Goal: Participate in discussion: Engage in conversation with other users on a specific topic

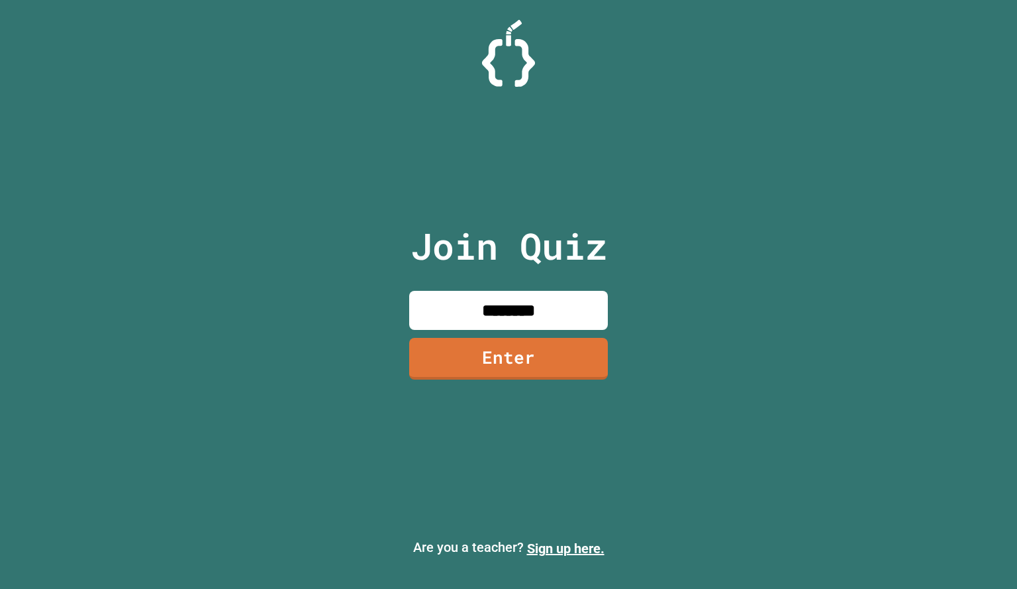
type input "********"
click at [553, 354] on link "Enter" at bounding box center [508, 356] width 181 height 44
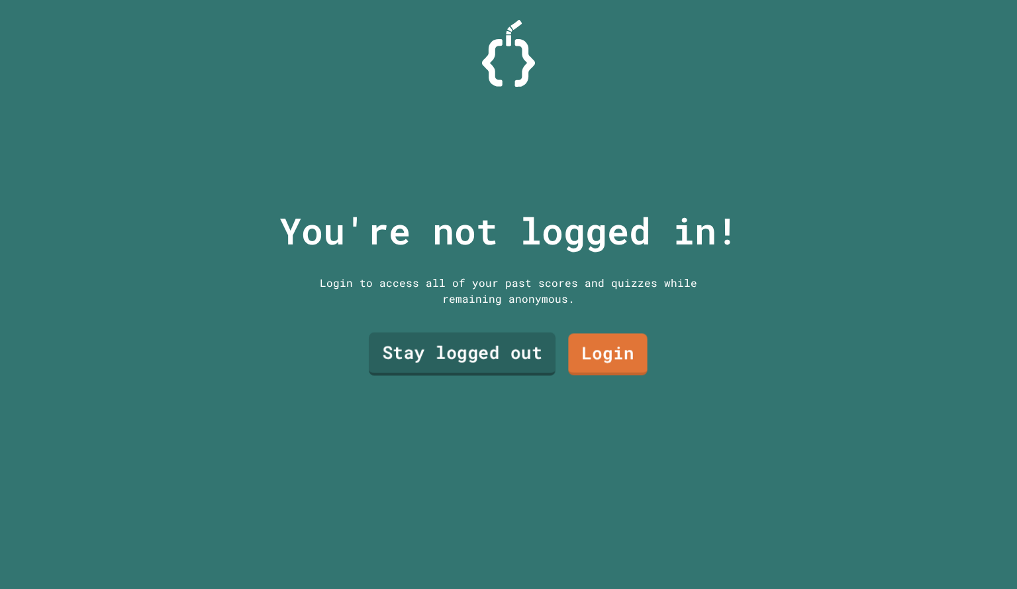
click at [513, 364] on link "Stay logged out" at bounding box center [462, 353] width 187 height 43
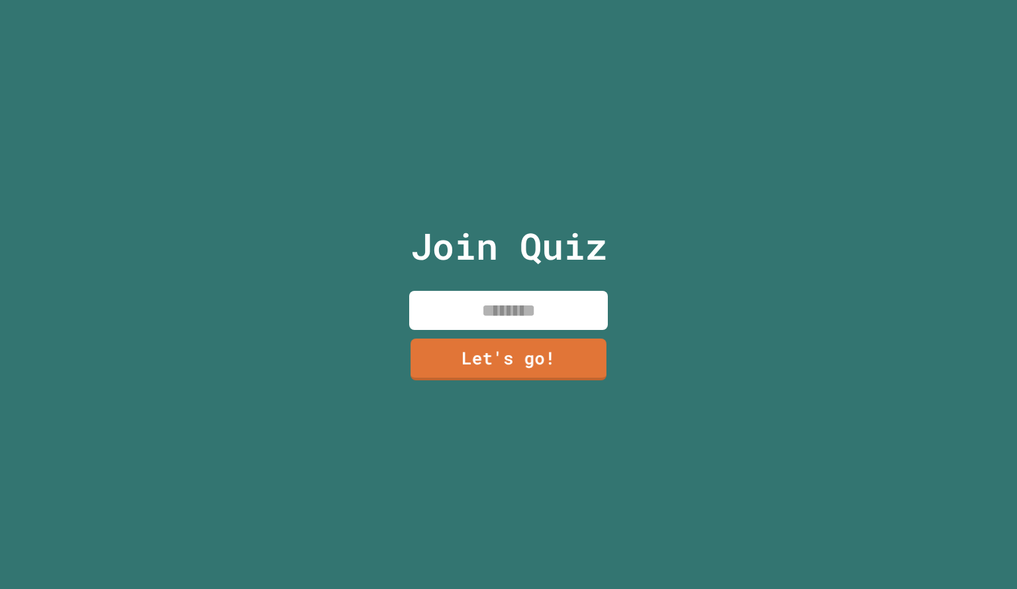
click at [537, 285] on div "Join Quiz Let's go!" at bounding box center [508, 294] width 223 height 589
click at [538, 314] on input at bounding box center [508, 310] width 199 height 39
type input "*****"
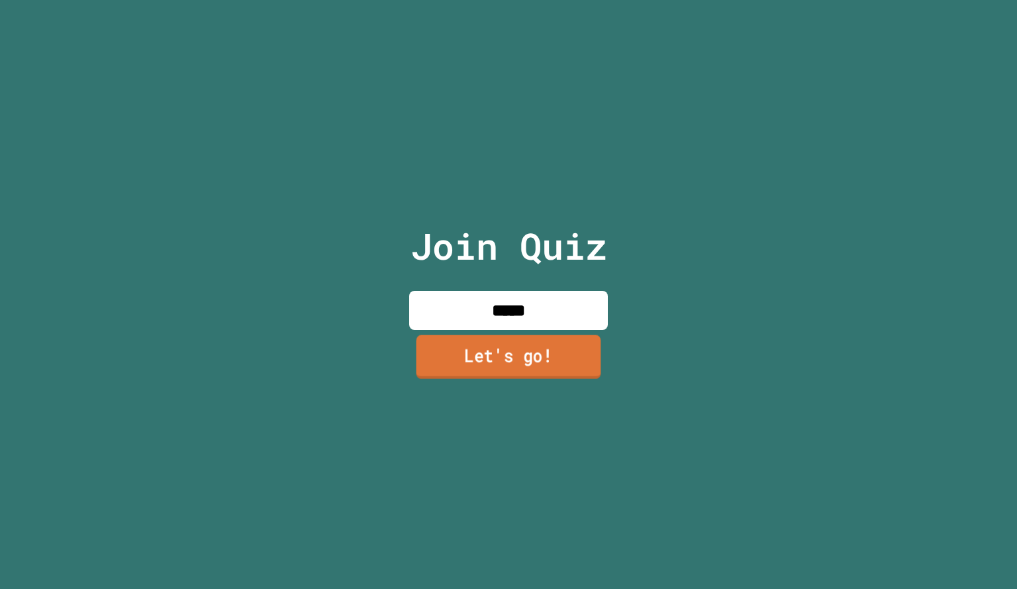
click at [565, 356] on link "Let's go!" at bounding box center [508, 356] width 185 height 44
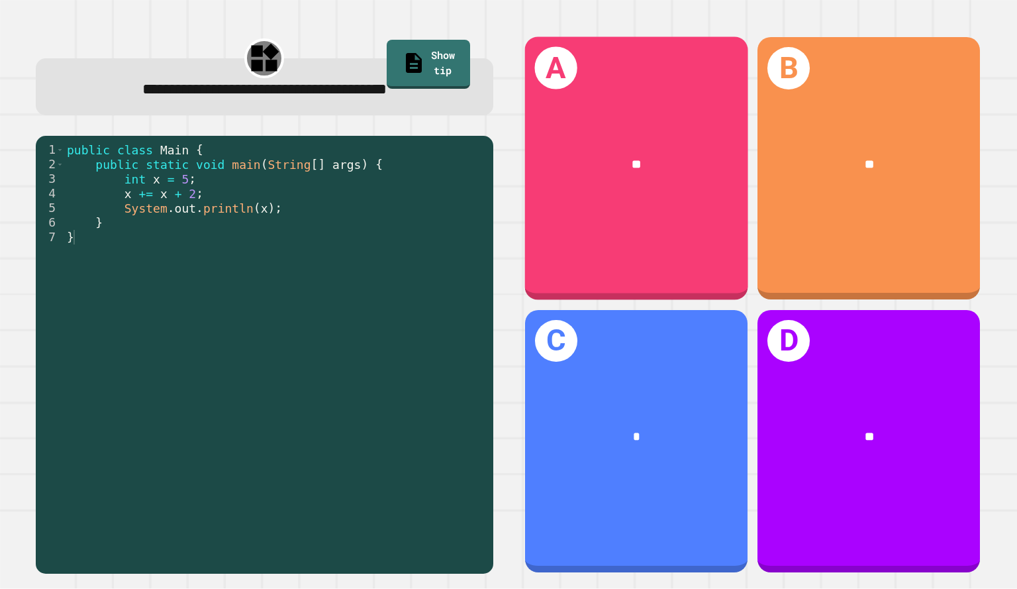
click at [3, 356] on div "**********" at bounding box center [508, 294] width 1017 height 589
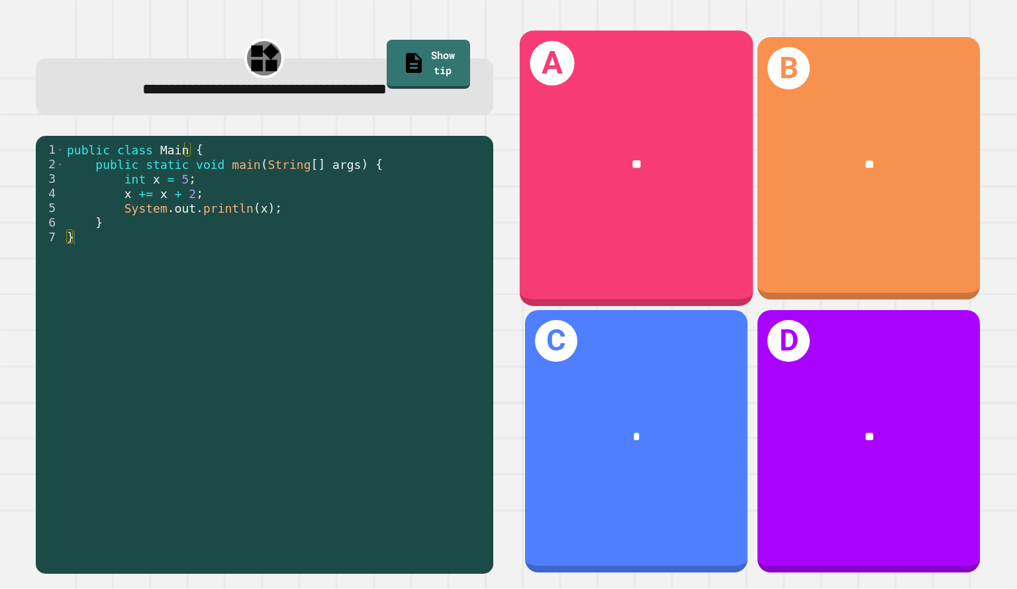
click at [3, 377] on div "**********" at bounding box center [508, 294] width 1017 height 589
click at [3, 373] on div "**********" at bounding box center [508, 294] width 1017 height 589
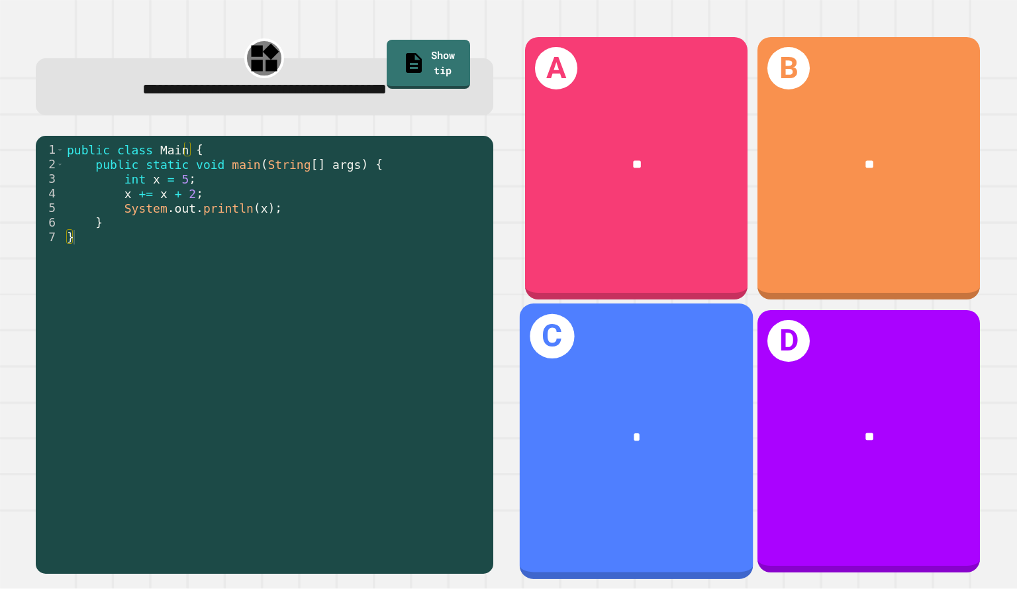
click at [659, 427] on div "*" at bounding box center [637, 437] width 182 height 20
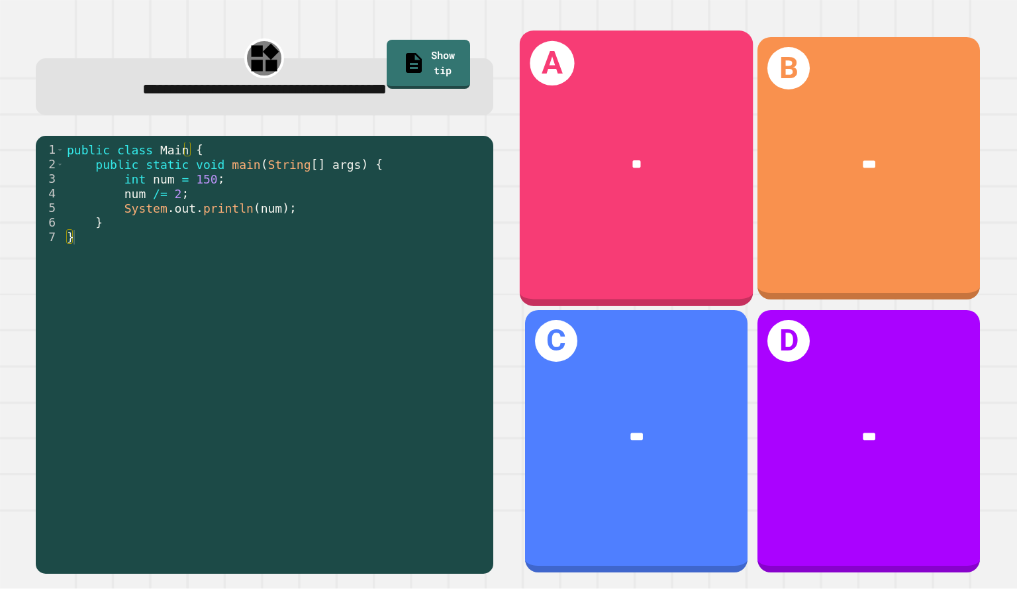
click at [648, 258] on div "A **" at bounding box center [636, 167] width 233 height 275
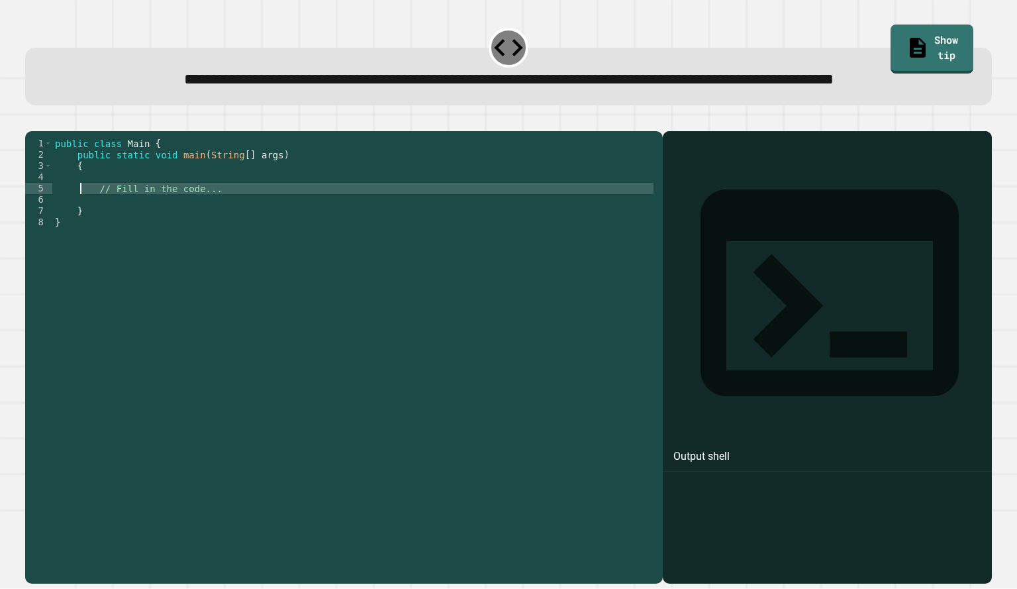
drag, startPoint x: 241, startPoint y: 242, endPoint x: 83, endPoint y: 232, distance: 158.6
click at [83, 232] on div "public class Main { public static void main ( String [ ] args ) { // Fill in th…" at bounding box center [354, 329] width 604 height 383
type textarea "**********"
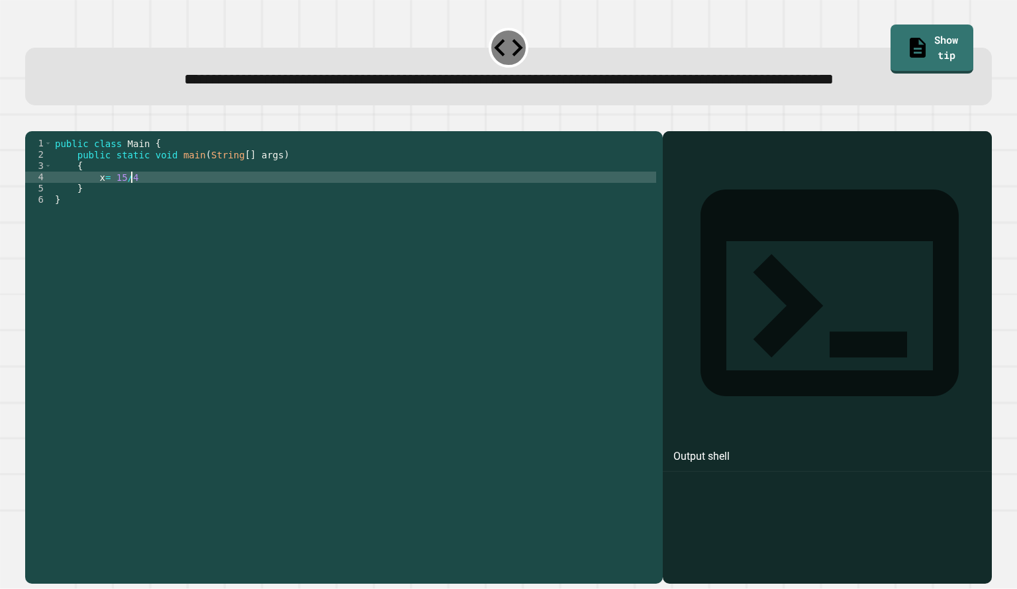
scroll to position [0, 5]
click at [93, 223] on div "public class Main { public static void main ( String [ ] args ) { x = 15 / 4 ) …" at bounding box center [354, 329] width 604 height 383
click at [111, 223] on div "public class Main { public static void main ( String [ ] args ) { int x = 15 / …" at bounding box center [354, 329] width 604 height 383
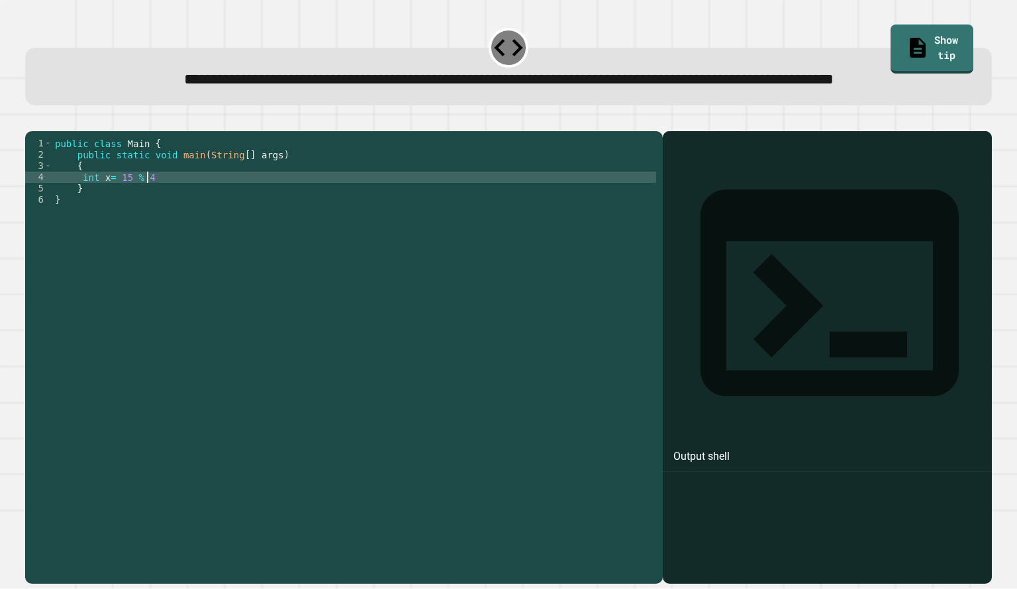
type textarea "**********"
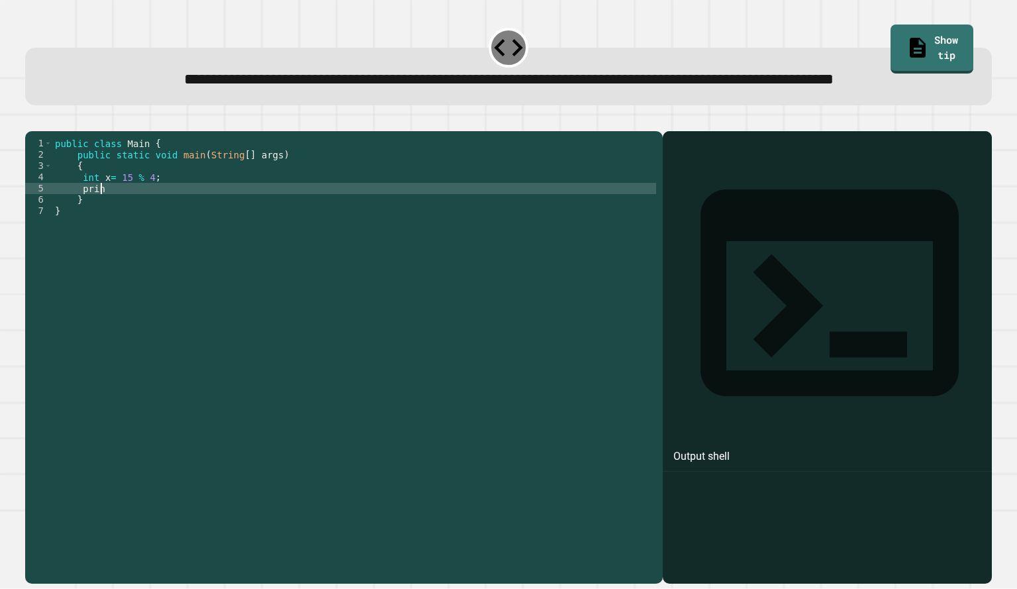
scroll to position [0, 3]
type textarea "*"
click at [119, 209] on div "public class Main { public static void main ( String [ ] args ) { int x = 15 % …" at bounding box center [354, 329] width 604 height 383
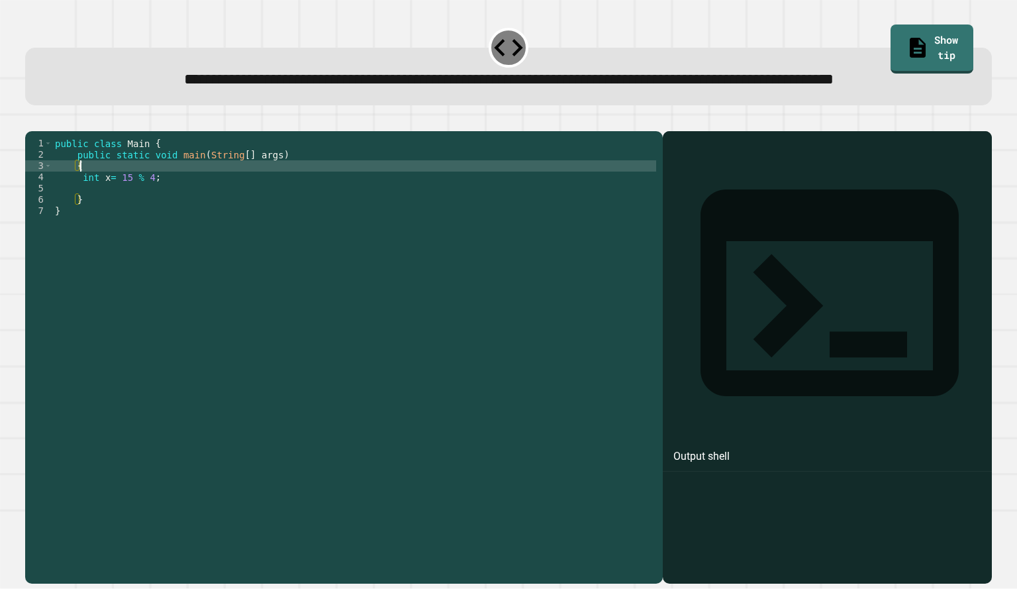
type textarea "*"
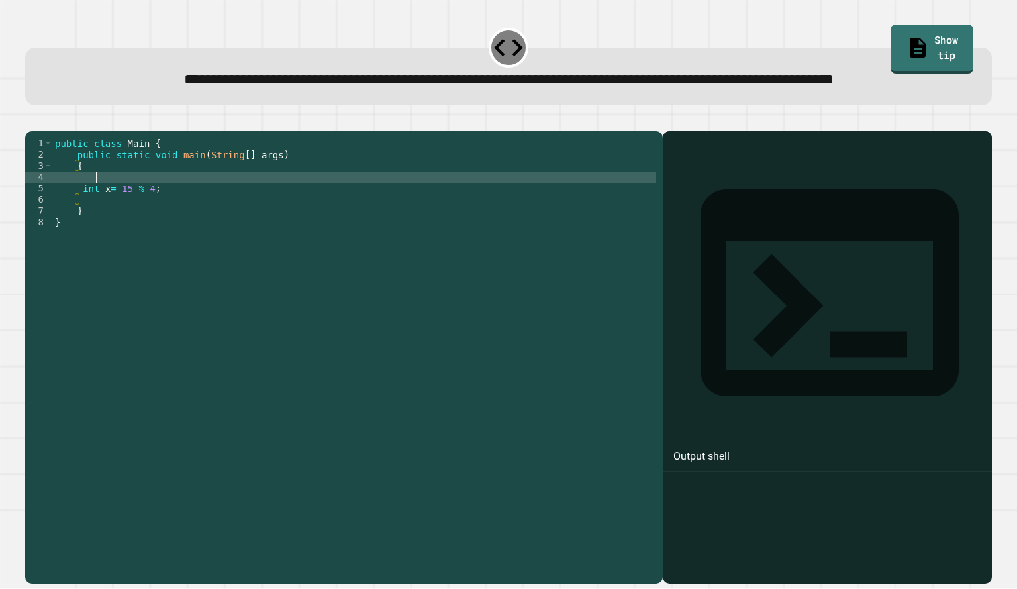
scroll to position [0, 2]
type textarea "*"
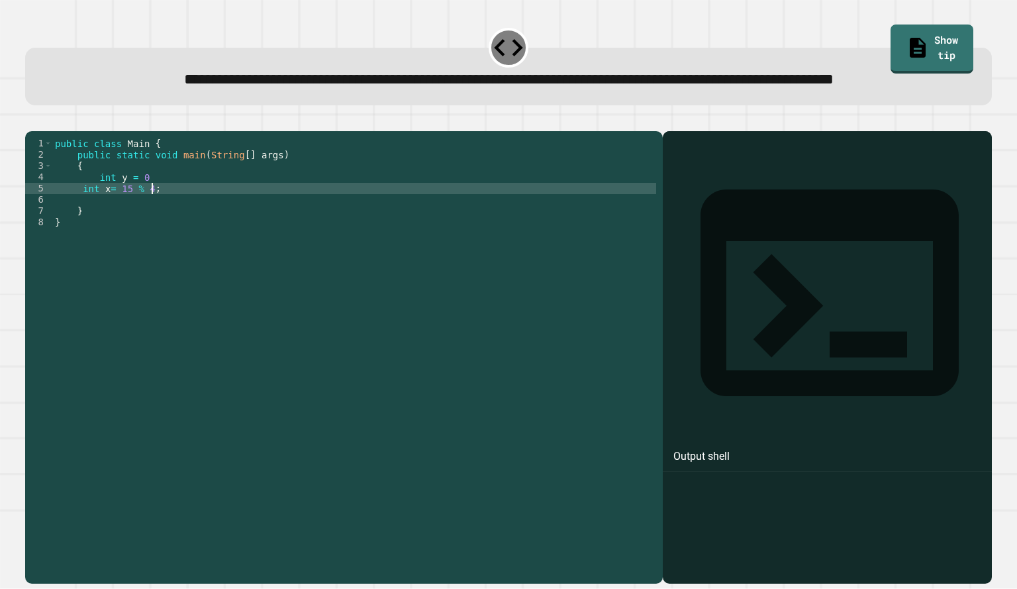
click at [166, 232] on div "public class Main { public static void main ( String [ ] args ) { int y = 0 int…" at bounding box center [354, 329] width 604 height 383
type textarea "**********"
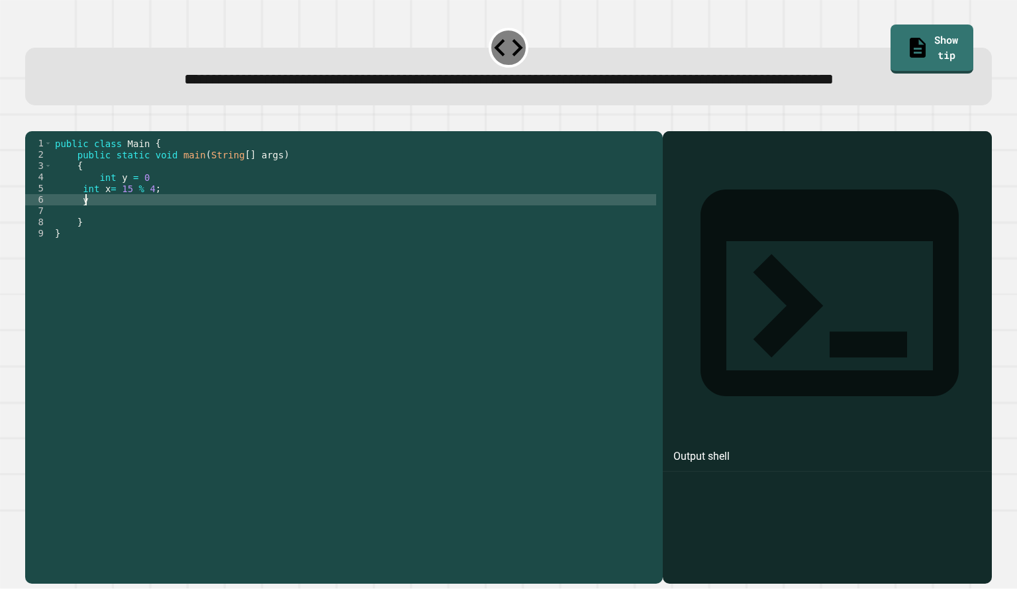
scroll to position [0, 2]
type textarea "****"
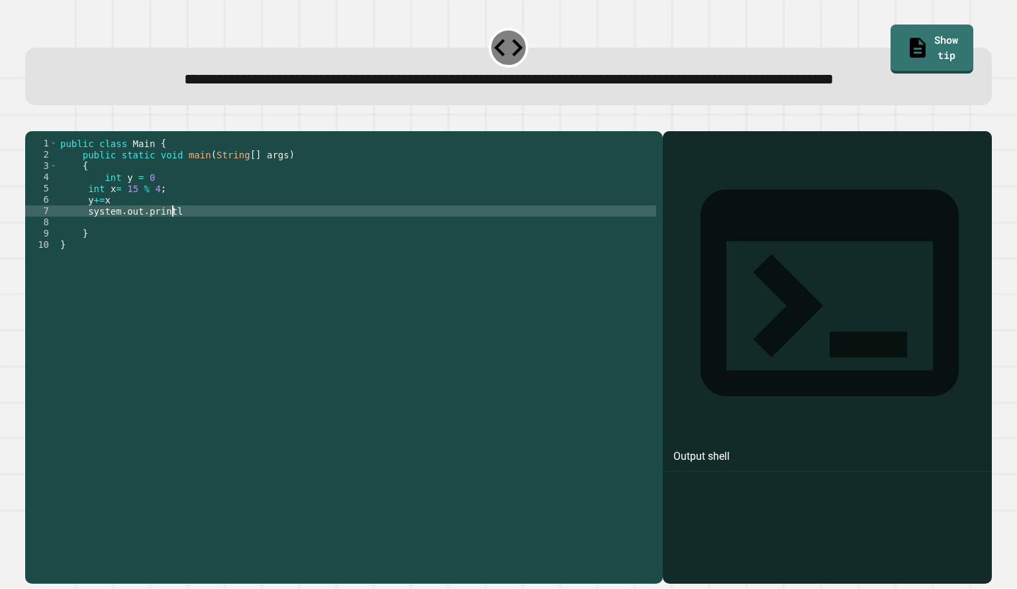
scroll to position [0, 8]
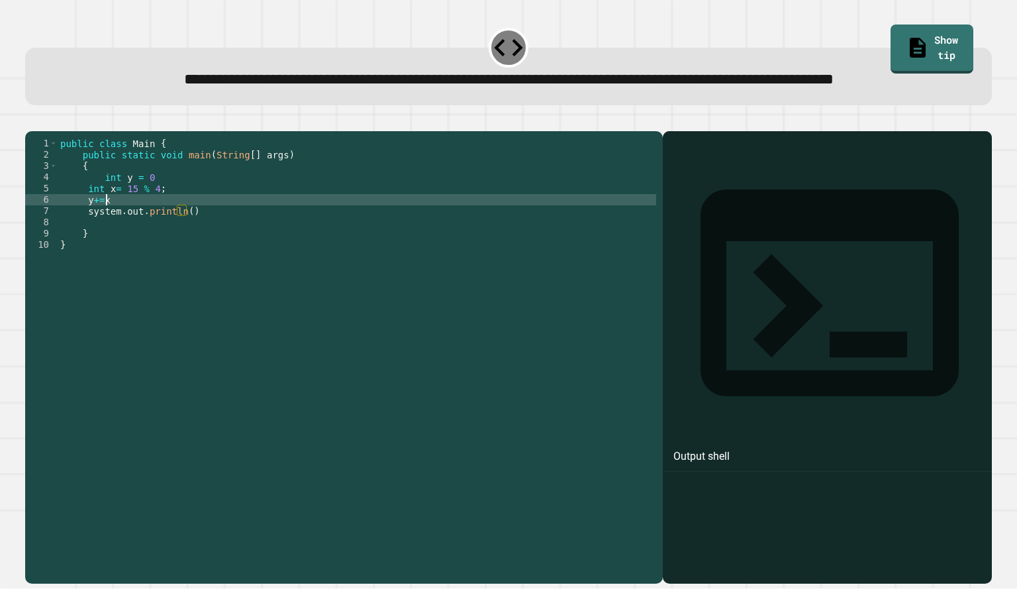
click at [111, 246] on div "public class Main { public static void main ( String [ ] args ) { int y = 0 int…" at bounding box center [357, 329] width 599 height 383
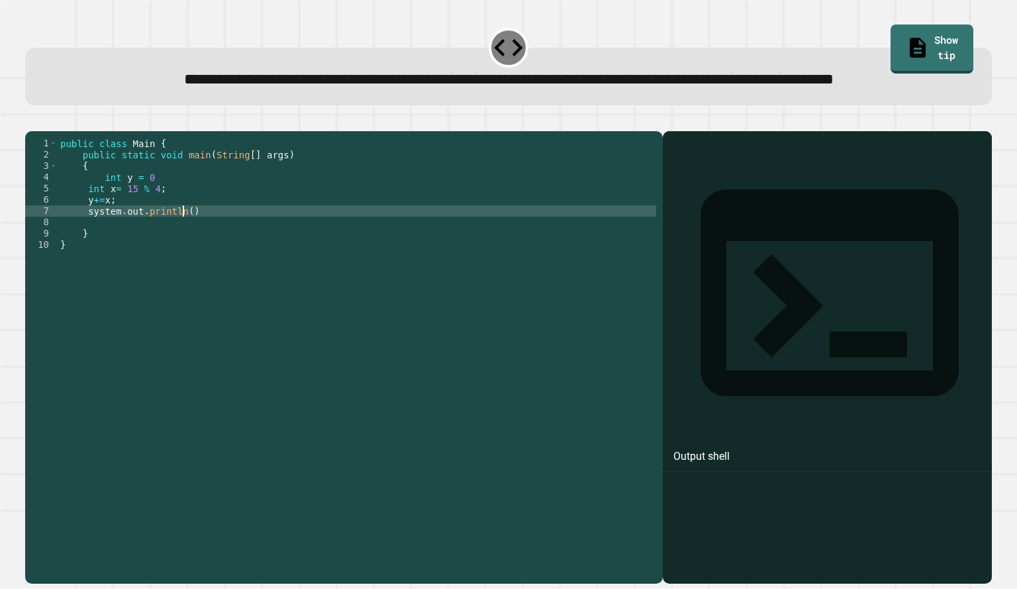
click at [182, 258] on div "public class Main { public static void main ( String [ ] args ) { int y = 0 int…" at bounding box center [357, 329] width 599 height 383
click at [44, 133] on icon "button" at bounding box center [40, 128] width 7 height 9
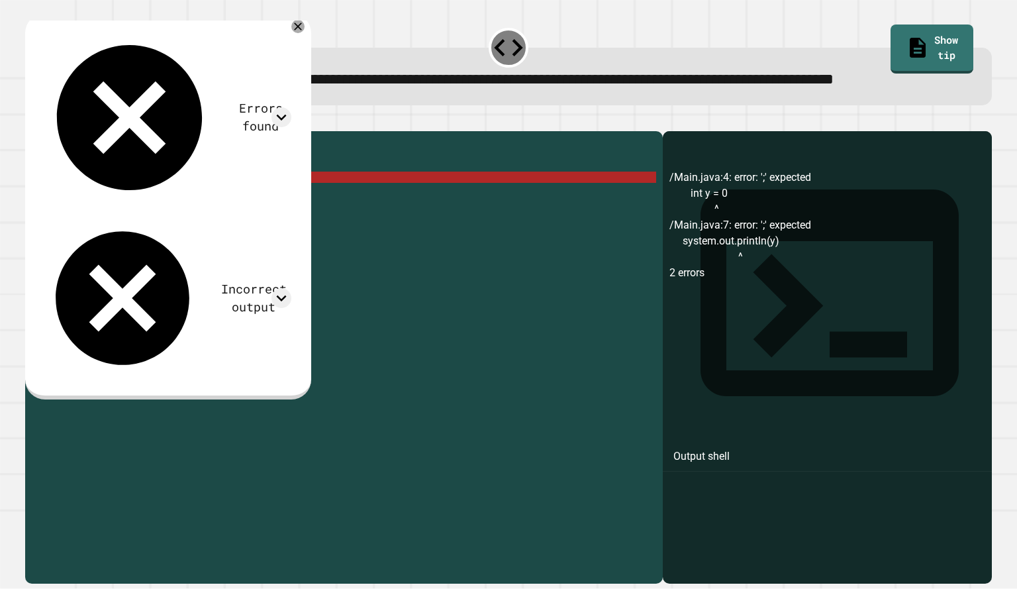
scroll to position [0, 5]
click at [153, 221] on div "public class Main { public static void main ( String [ ] args ) { int y = 0 int…" at bounding box center [357, 329] width 599 height 383
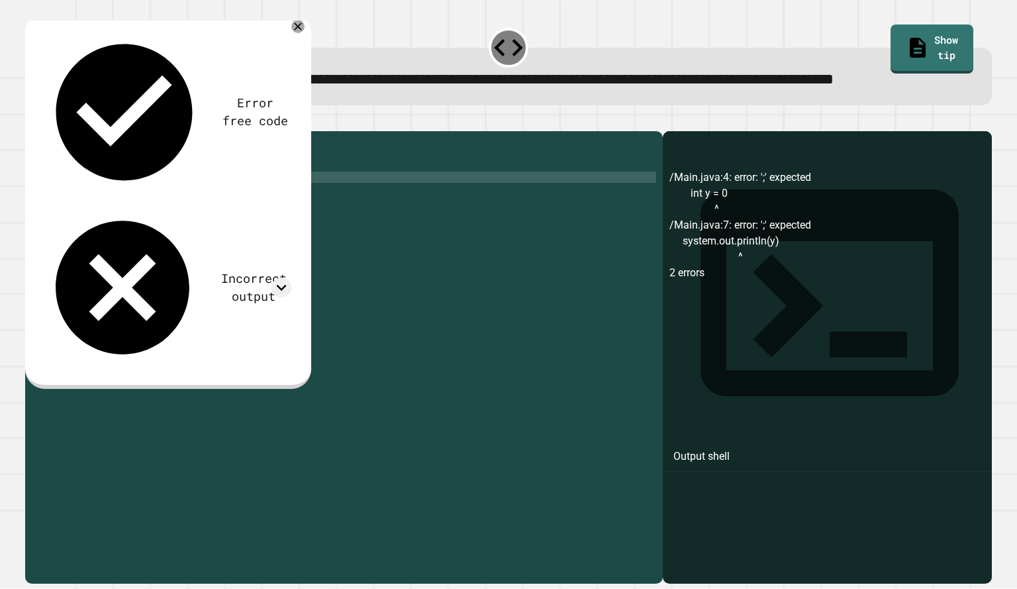
scroll to position [0, 6]
click at [32, 121] on icon "button" at bounding box center [32, 121] width 0 height 0
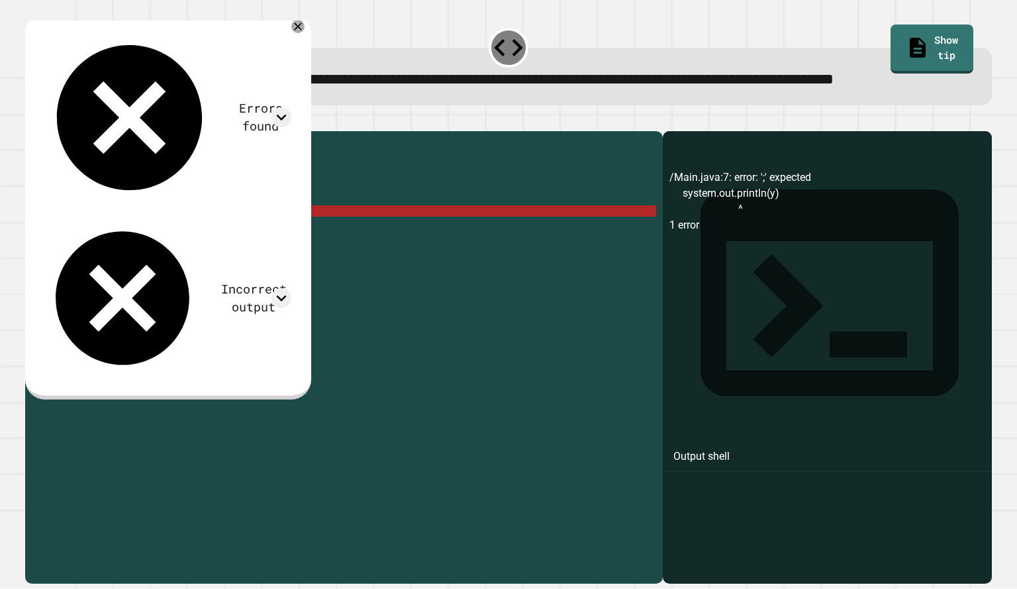
click at [194, 260] on div "public class Main { public static void main ( String [ ] args ) { int y = 0 ; i…" at bounding box center [357, 329] width 599 height 383
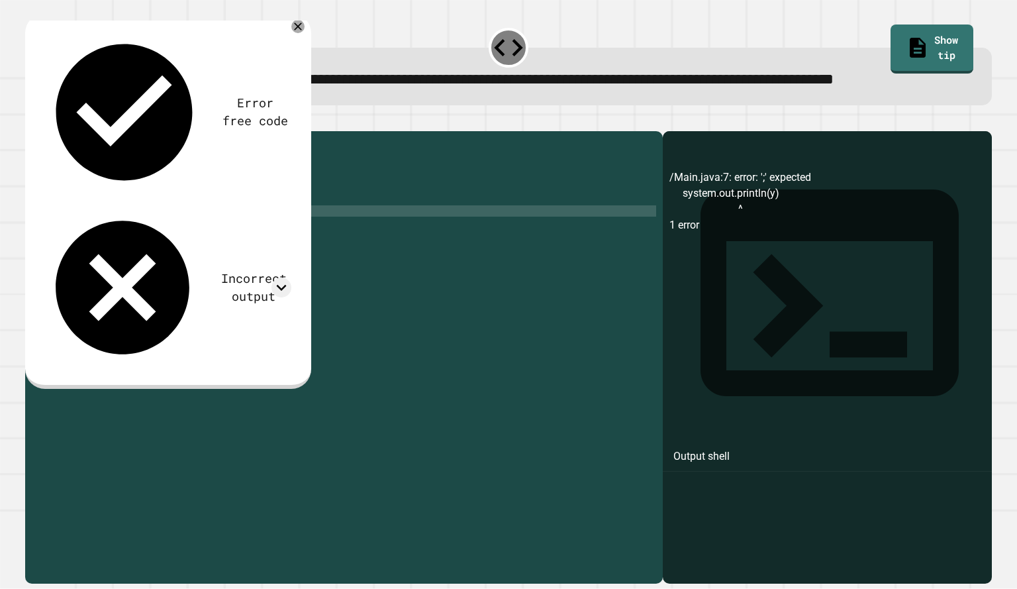
click at [32, 121] on icon "button" at bounding box center [32, 121] width 0 height 0
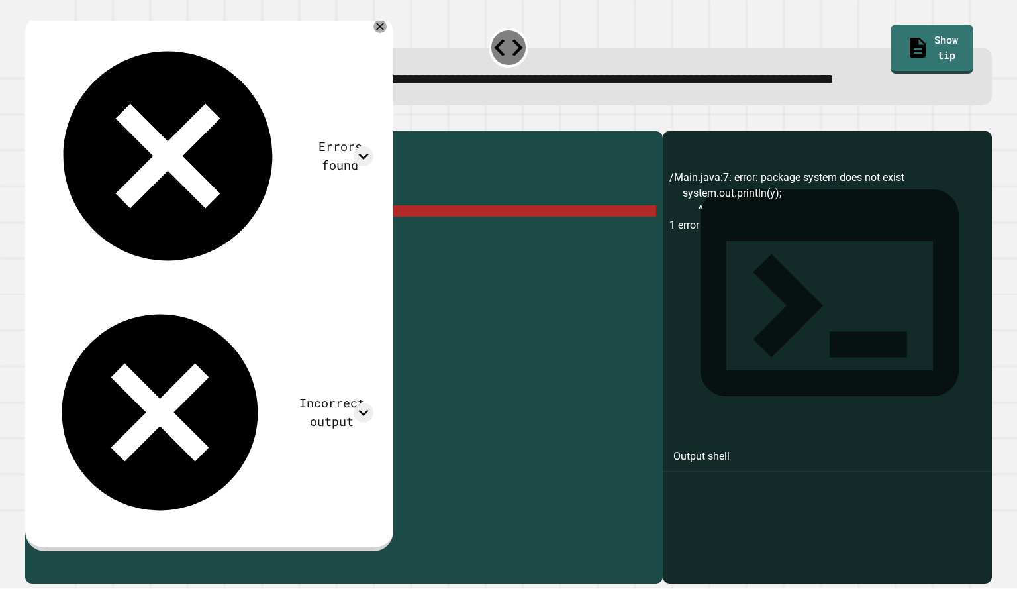
click at [88, 260] on div "public class Main { public static void main ( String [ ] args ) { int y = 0 ; i…" at bounding box center [357, 329] width 599 height 383
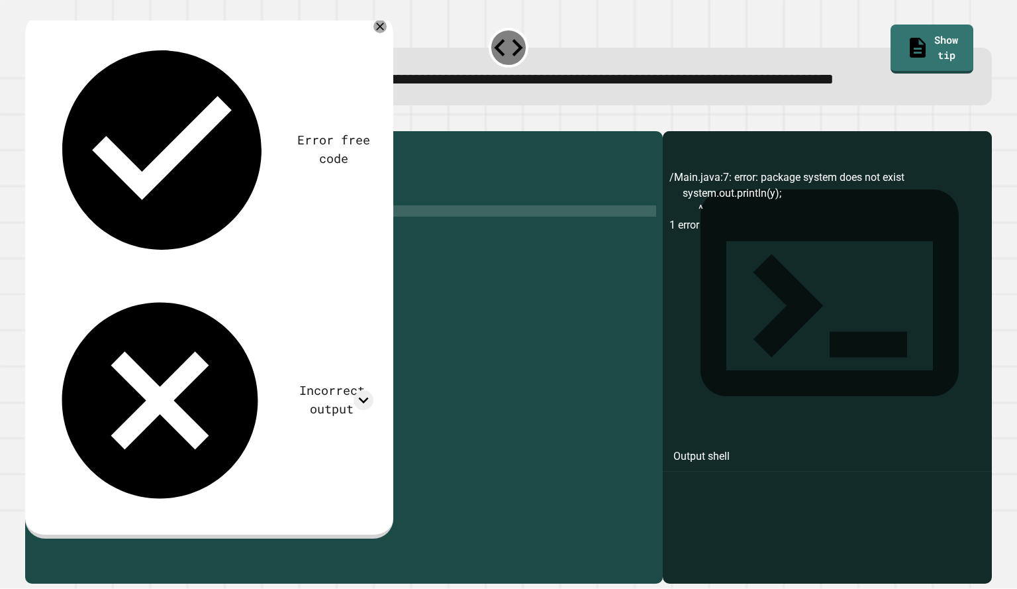
scroll to position [0, 3]
type textarea "**********"
click at [44, 133] on icon "button" at bounding box center [40, 128] width 7 height 9
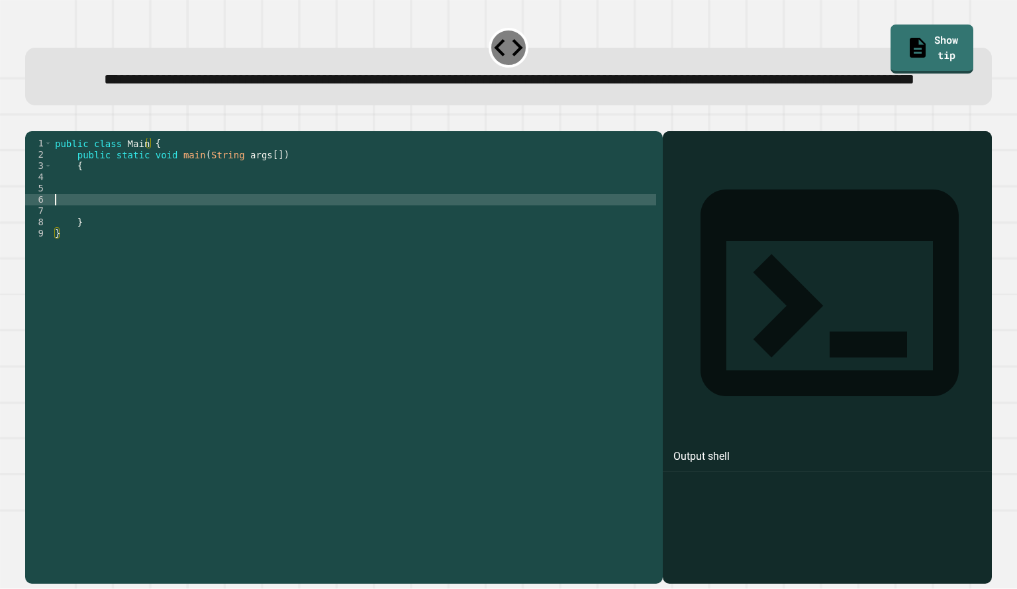
click at [99, 248] on div "public class Main { public static void main ( String args [ ]) { } }" at bounding box center [354, 329] width 604 height 383
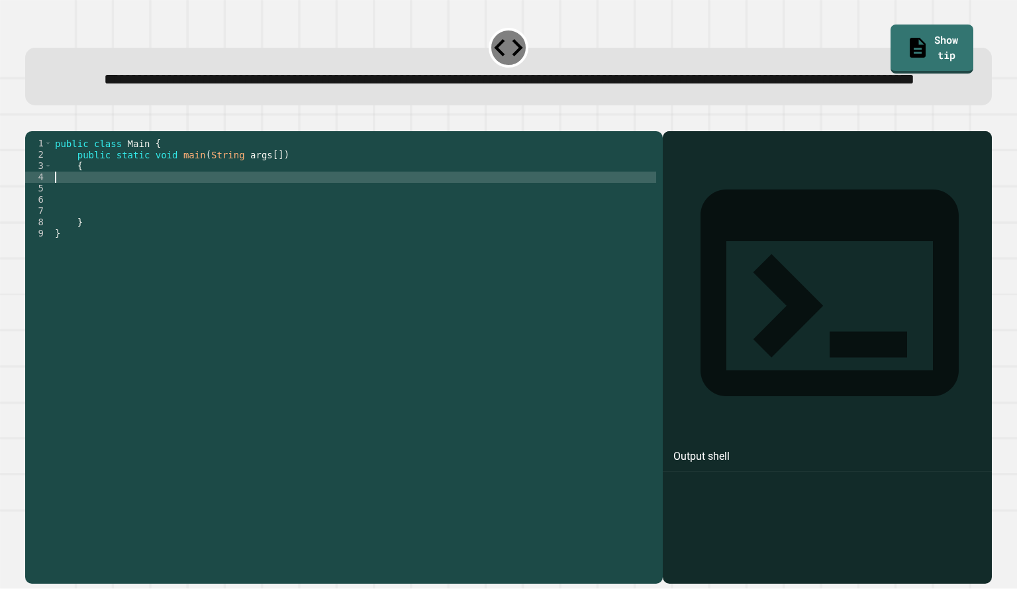
click at [85, 219] on div "public class Main { public static void main ( String args [ ]) { } }" at bounding box center [354, 329] width 604 height 383
type textarea "*"
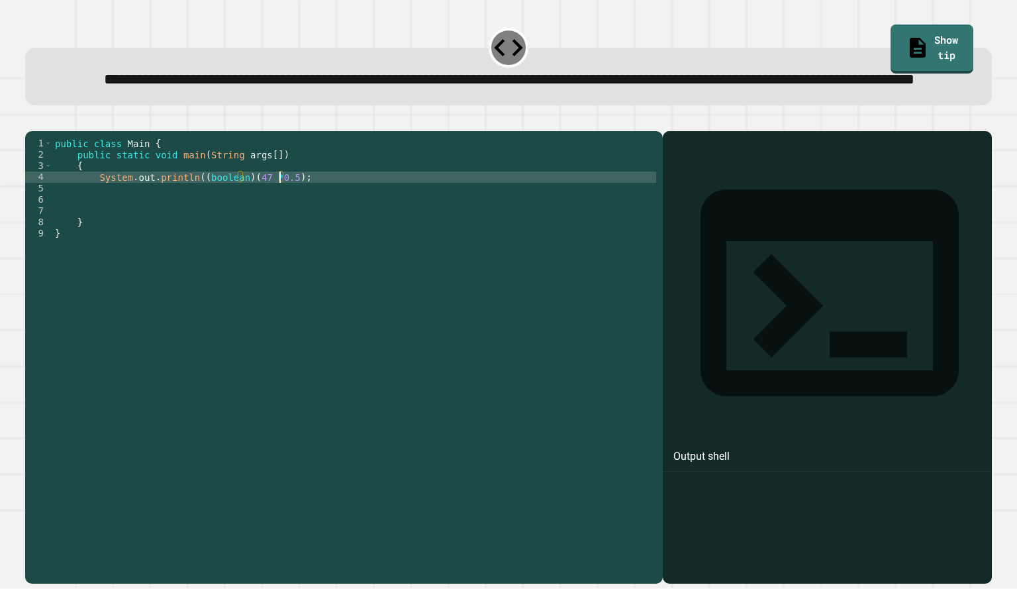
scroll to position [0, 17]
click at [43, 133] on icon "button" at bounding box center [40, 128] width 7 height 9
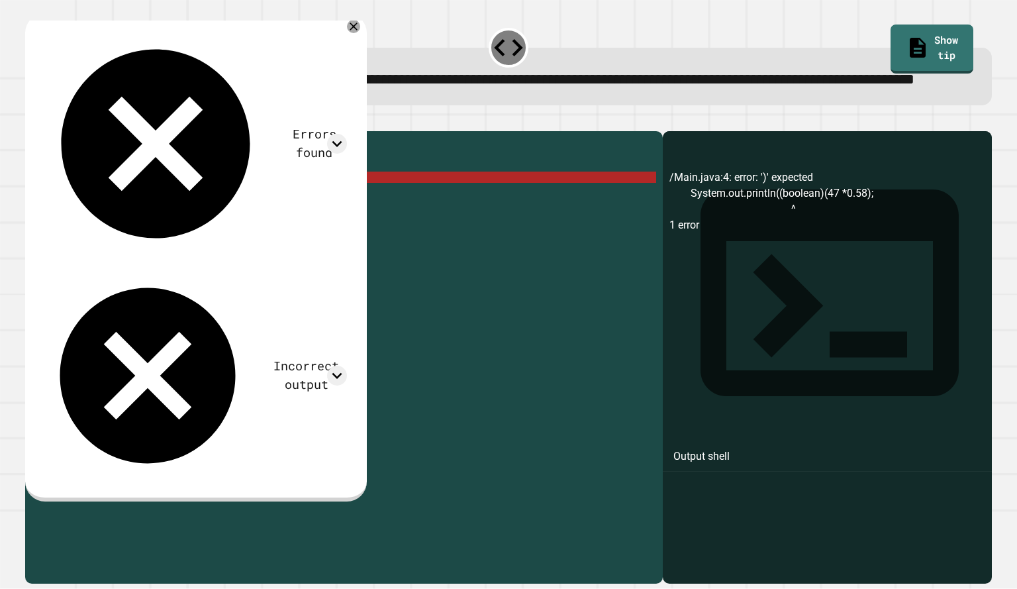
click at [195, 220] on div "public class Main { public static void main ( String args [ ]) { System . out .…" at bounding box center [354, 329] width 604 height 383
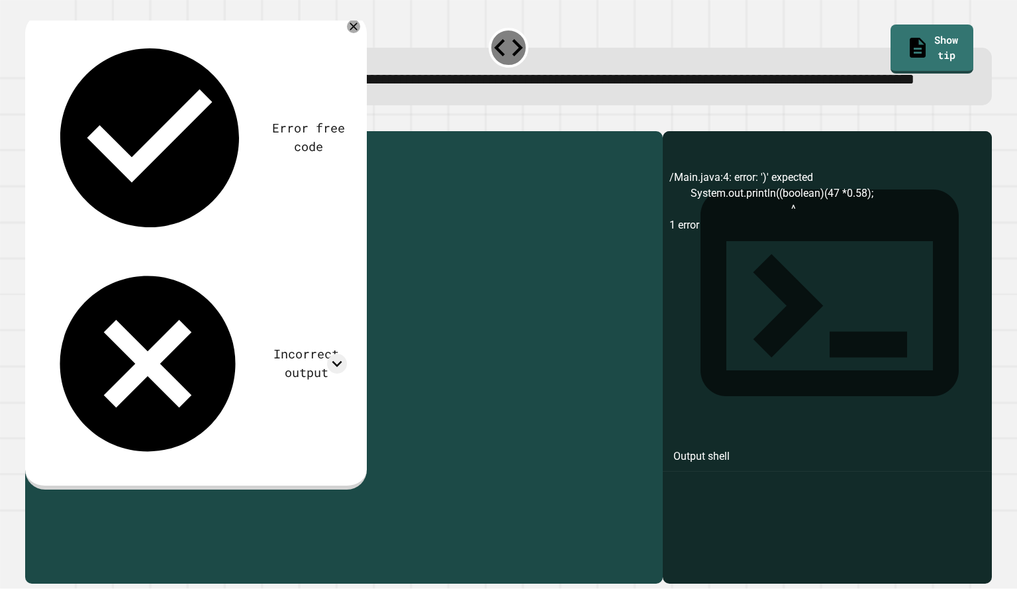
drag, startPoint x: 279, startPoint y: 221, endPoint x: 195, endPoint y: 221, distance: 83.4
click at [195, 221] on div "public class Main { public static void main ( String args [ ]) { System . out .…" at bounding box center [354, 329] width 604 height 383
click at [180, 211] on div "public class Main { public static void main ( String args [ ]) { System . out .…" at bounding box center [354, 329] width 604 height 383
type textarea "*"
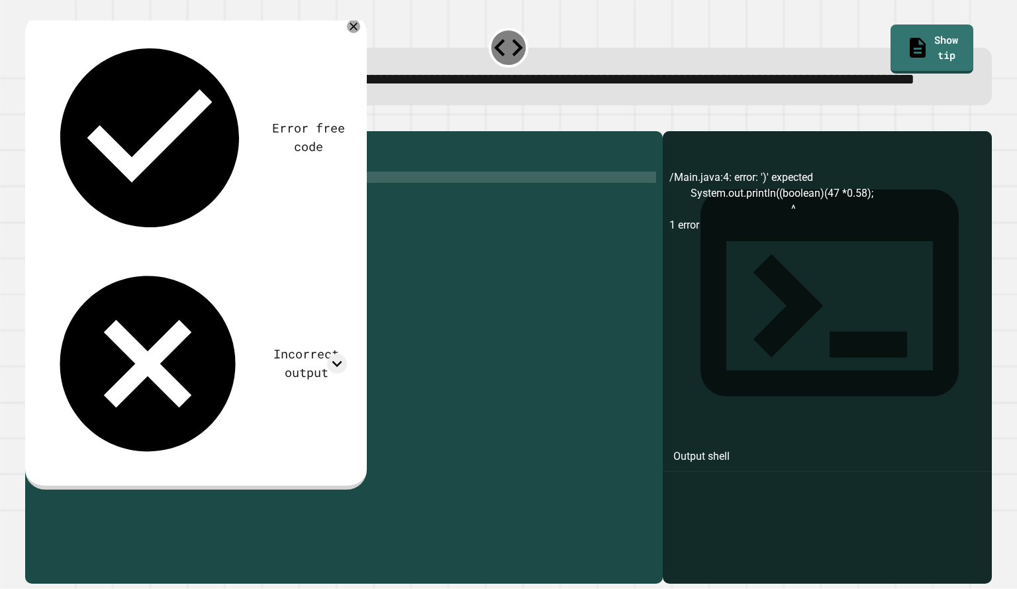
type textarea "*"
paste textarea "**********"
drag, startPoint x: 193, startPoint y: 223, endPoint x: 152, endPoint y: 221, distance: 41.8
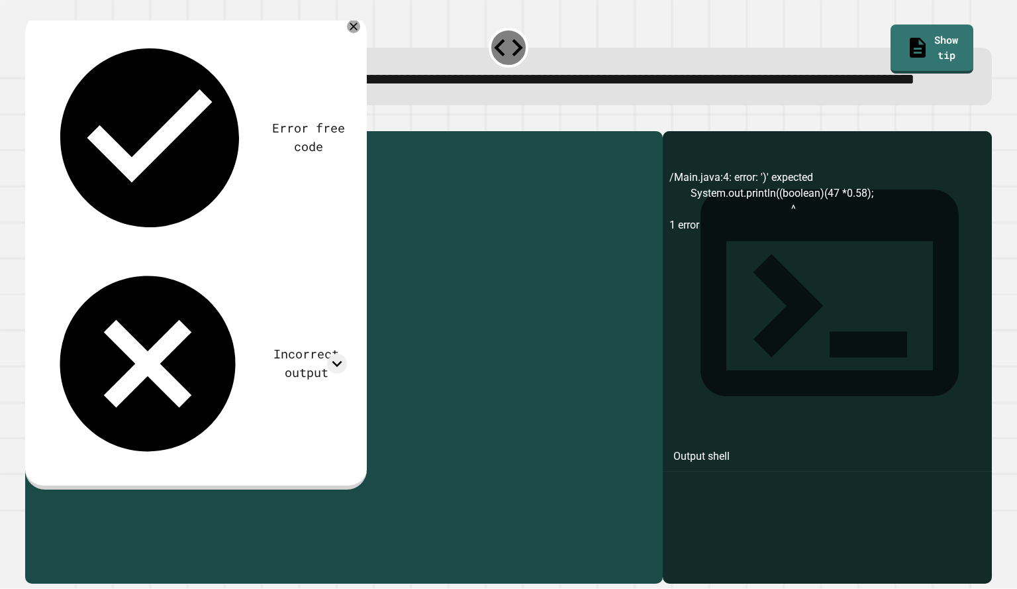
click at [152, 221] on div "public class Main { public static void main ( String args [ ]) { double y = boo…" at bounding box center [357, 329] width 599 height 383
click at [279, 235] on div "public class Main { public static void main ( String args [ ]) { double y = dou…" at bounding box center [357, 329] width 599 height 383
click at [44, 133] on icon "button" at bounding box center [40, 128] width 7 height 9
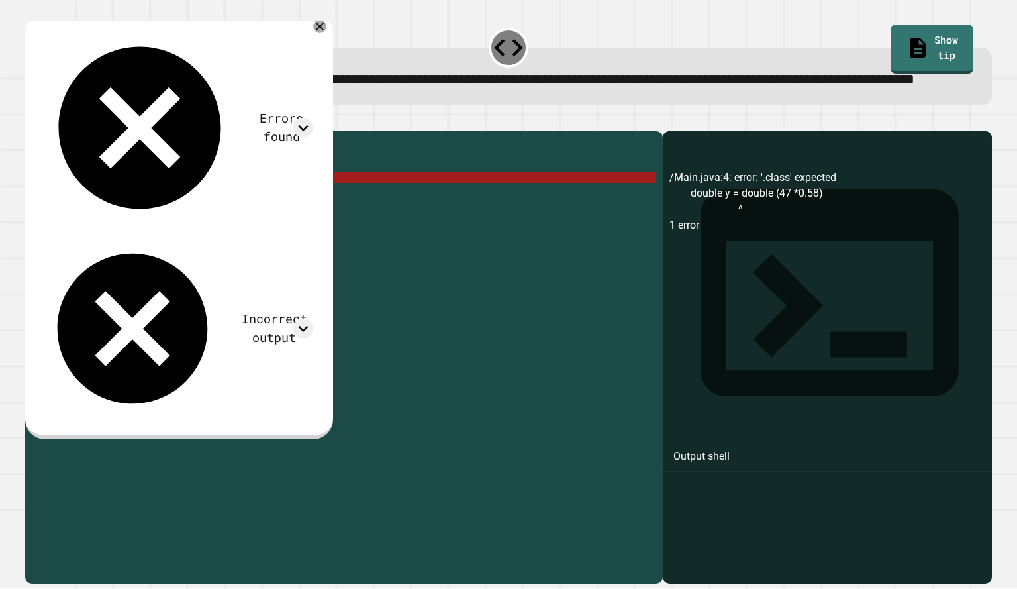
drag, startPoint x: 190, startPoint y: 226, endPoint x: 154, endPoint y: 226, distance: 36.4
click at [154, 226] on div "public class Main { public static void main ( String args [ ]) { double y = dou…" at bounding box center [357, 329] width 599 height 383
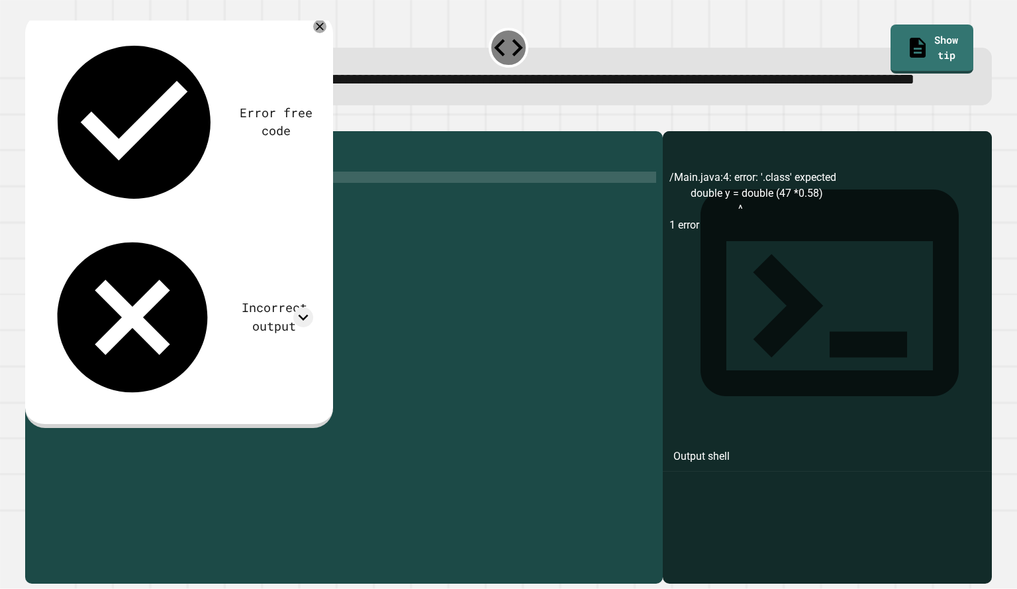
click at [32, 121] on button "button" at bounding box center [32, 121] width 0 height 0
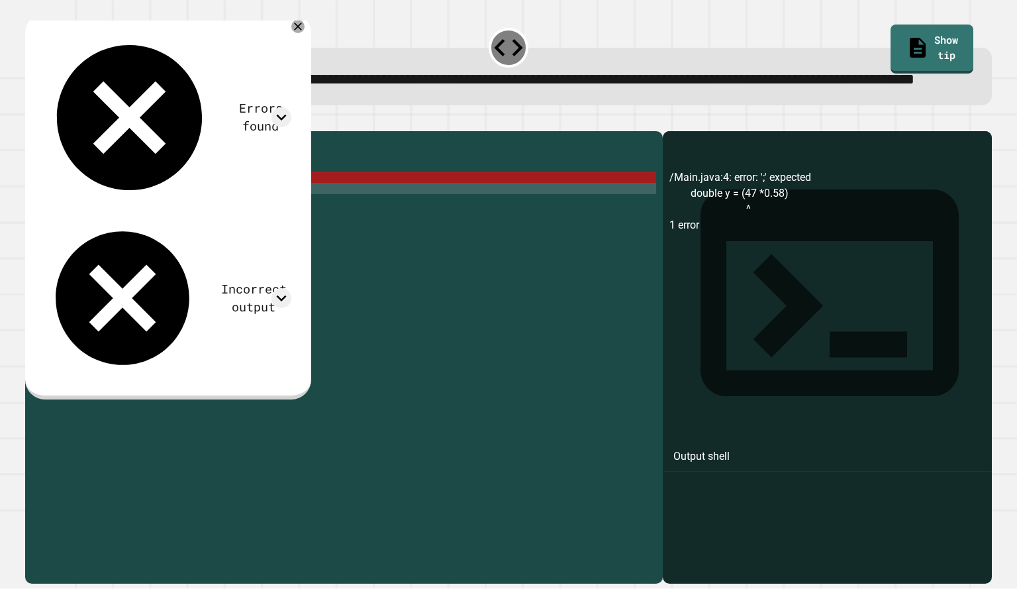
click at [201, 233] on div "public class Main { public static void main ( String args [ ]) { double y = ( 4…" at bounding box center [357, 329] width 599 height 383
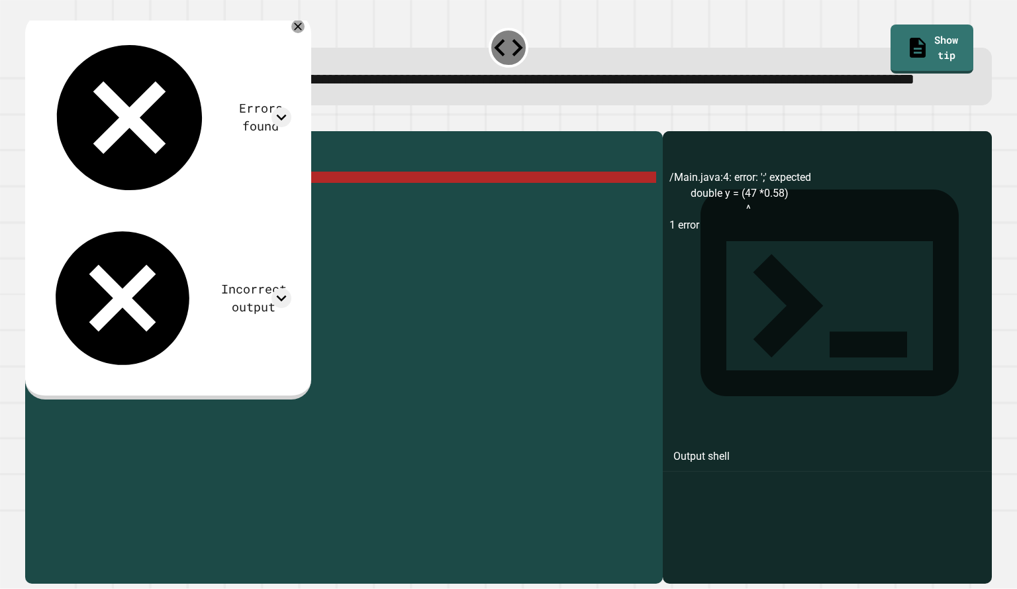
click at [154, 222] on div "public class Main { public static void main ( String args [ ]) { double y = ( 4…" at bounding box center [357, 329] width 599 height 383
drag, startPoint x: 160, startPoint y: 222, endPoint x: 201, endPoint y: 224, distance: 41.1
click at [201, 224] on div "public class Main { public static void main ( String args [ ]) { double y = ( 4…" at bounding box center [357, 329] width 599 height 383
click at [201, 233] on div "public class Main { public static void main ( String args [ ]) { double y = ( 4…" at bounding box center [357, 329] width 599 height 383
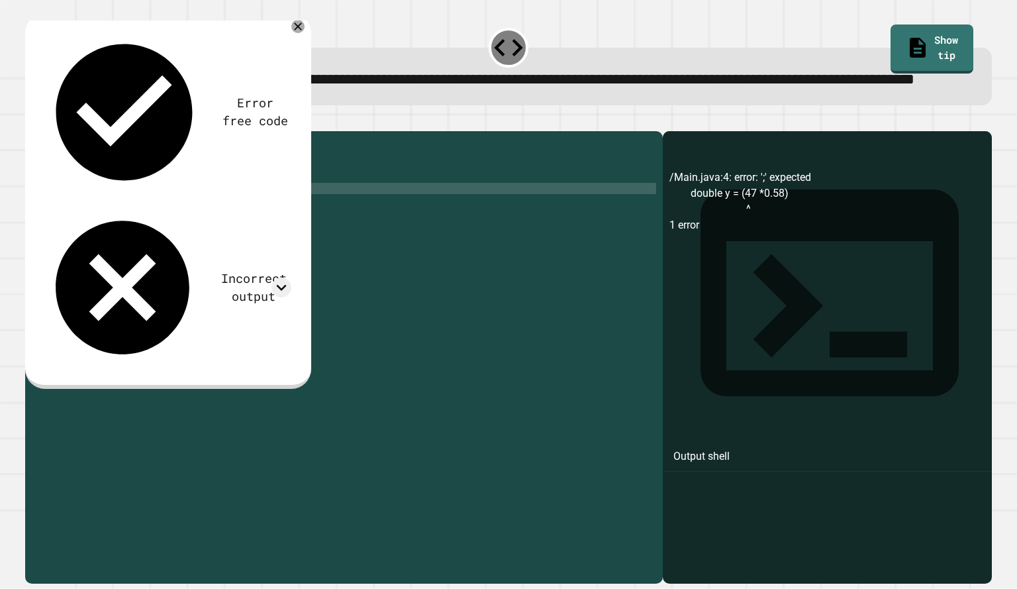
scroll to position [0, 13]
paste textarea "********"
click at [24, 151] on div "**********" at bounding box center [509, 349] width 977 height 479
click at [32, 121] on button "button" at bounding box center [32, 121] width 0 height 0
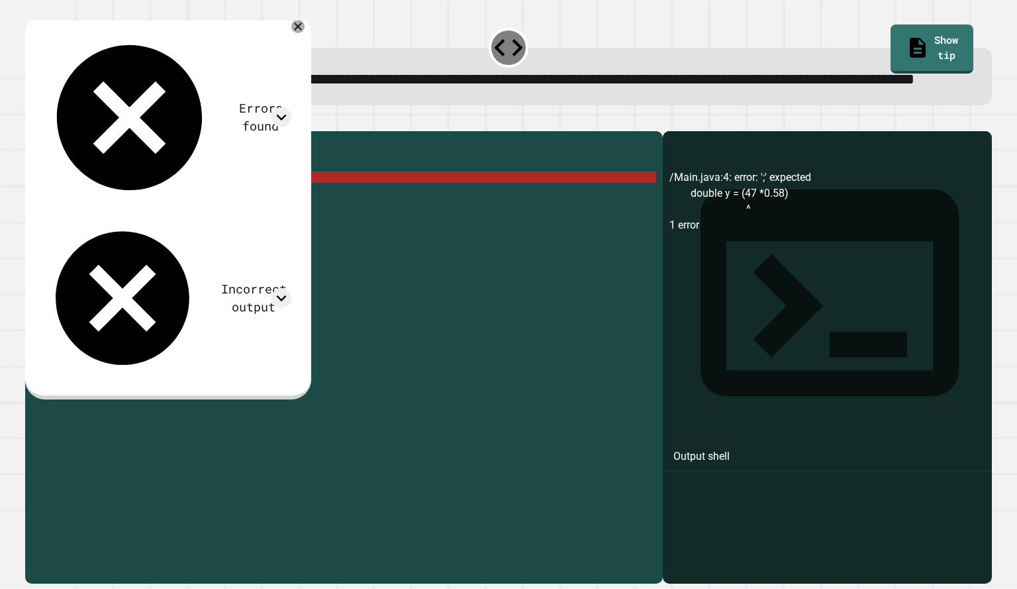
scroll to position [0, 10]
drag, startPoint x: 226, startPoint y: 218, endPoint x: 95, endPoint y: 224, distance: 131.2
click at [95, 224] on div "public class Main { public static void main ( String args [ ]) { double y = ( 4…" at bounding box center [357, 329] width 599 height 383
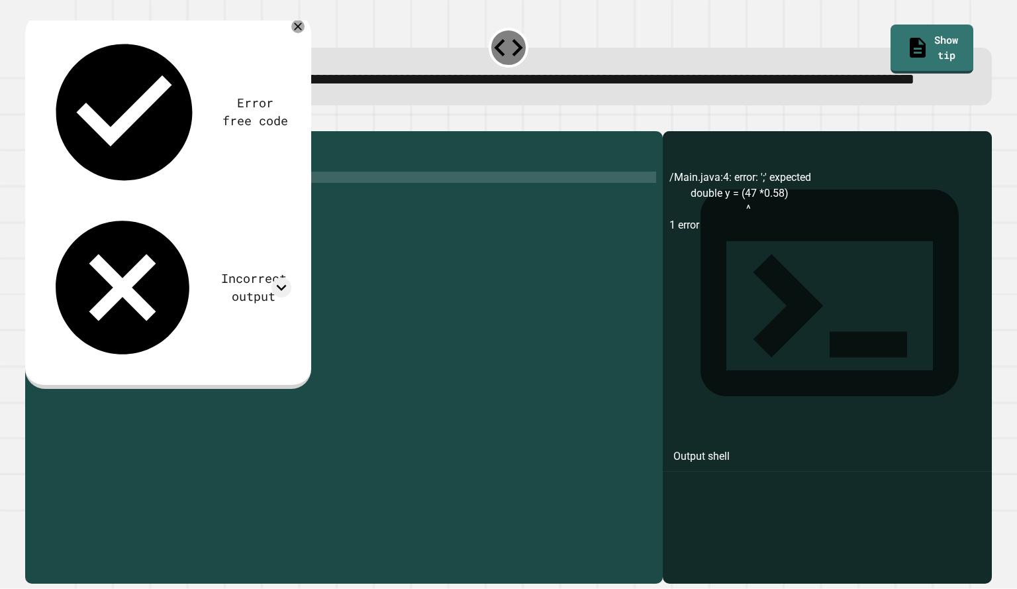
scroll to position [0, 2]
type textarea "*"
click at [32, 121] on icon "button" at bounding box center [32, 121] width 0 height 0
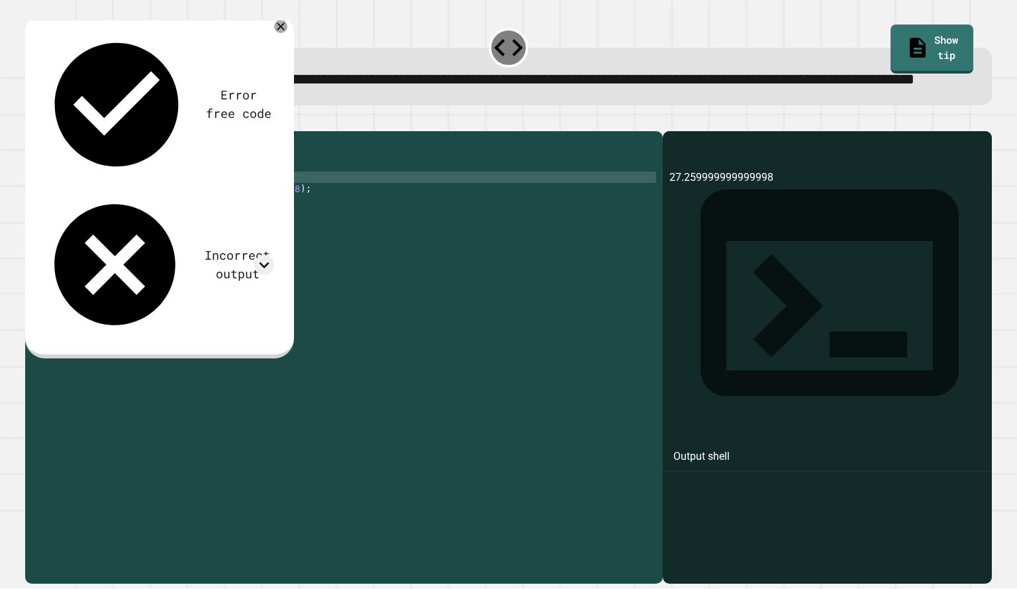
click at [279, 230] on div "public class Main { public static void main ( String args [ ]) { System . out .…" at bounding box center [357, 329] width 599 height 383
click at [279, 34] on icon at bounding box center [281, 27] width 16 height 16
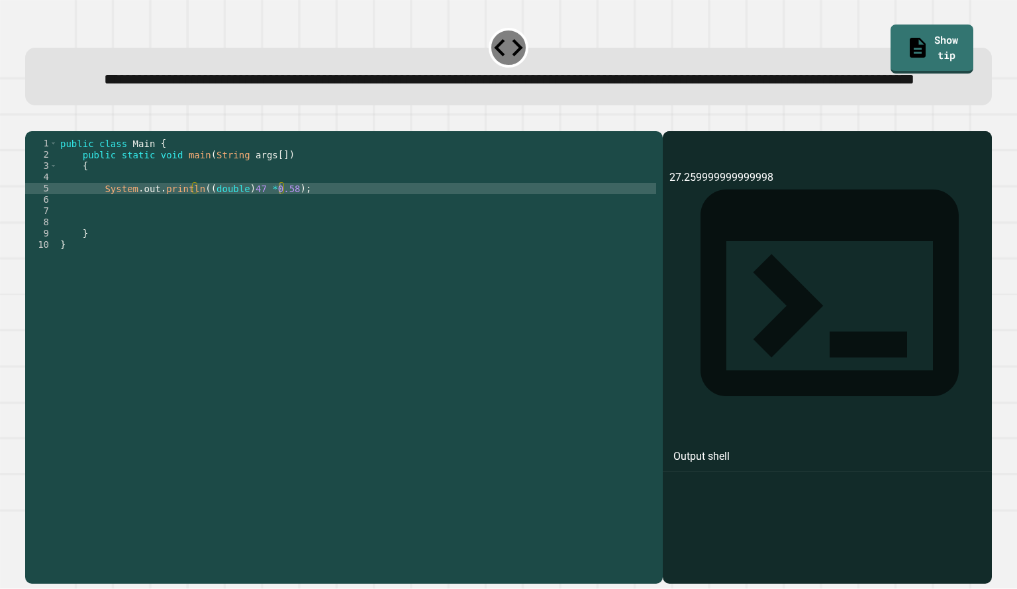
click at [280, 233] on div "public class Main { public static void main ( String args [ ]) { System . out .…" at bounding box center [357, 329] width 599 height 383
paste textarea "**********"
click at [201, 233] on div "public class Main { public static void main ( String args [ ]) { System . out .…" at bounding box center [357, 329] width 599 height 383
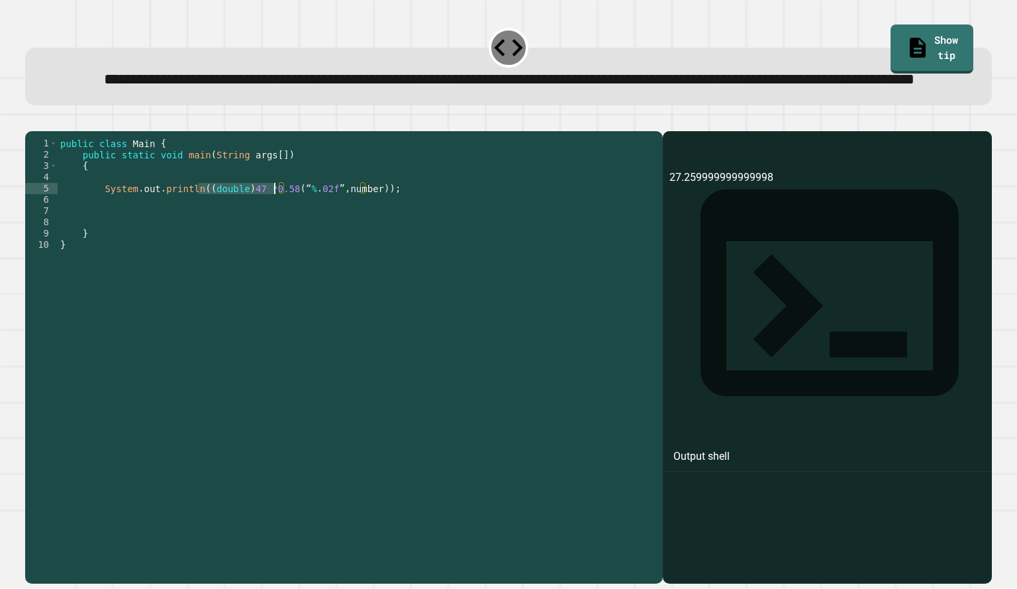
drag, startPoint x: 199, startPoint y: 234, endPoint x: 275, endPoint y: 237, distance: 76.2
click at [275, 237] on div "public class Main { public static void main ( String args [ ]) { System . out .…" at bounding box center [357, 329] width 599 height 383
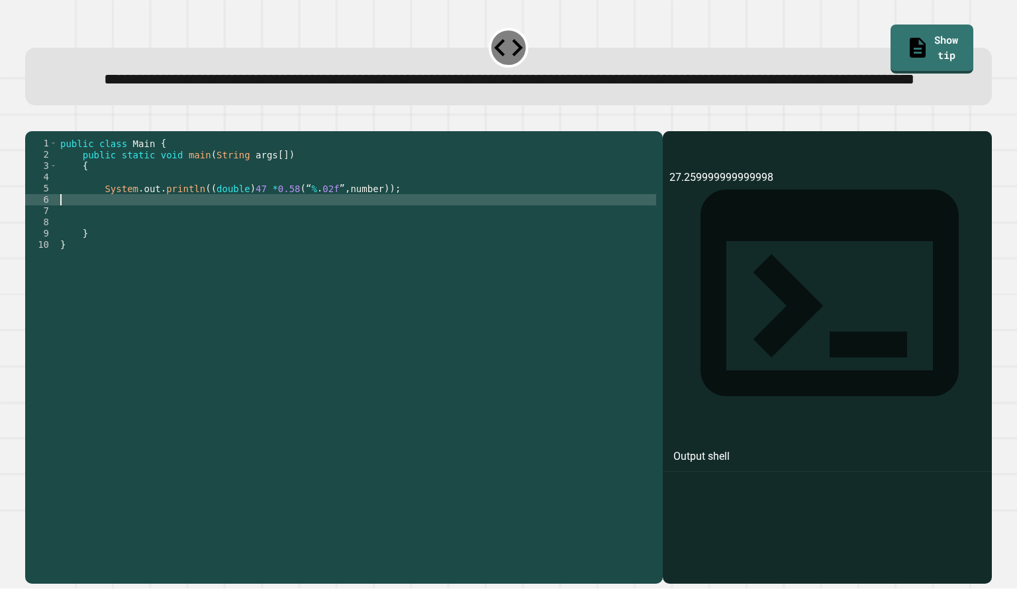
click at [277, 239] on div "public class Main { public static void main ( String args [ ]) { System . out .…" at bounding box center [357, 329] width 599 height 383
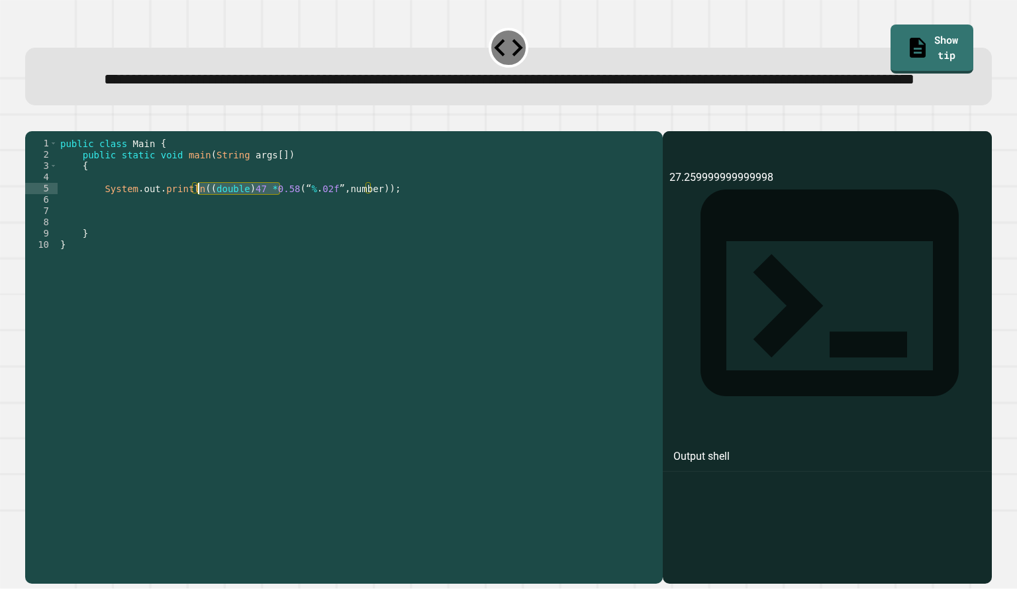
drag, startPoint x: 277, startPoint y: 232, endPoint x: 199, endPoint y: 232, distance: 77.5
click at [199, 232] on div "public class Main { public static void main ( String args [ ]) { System . out .…" at bounding box center [357, 329] width 599 height 383
drag, startPoint x: 251, startPoint y: 232, endPoint x: 278, endPoint y: 236, distance: 27.4
click at [278, 236] on div "public class Main { public static void main ( String args [ ]) { System . out .…" at bounding box center [357, 329] width 599 height 383
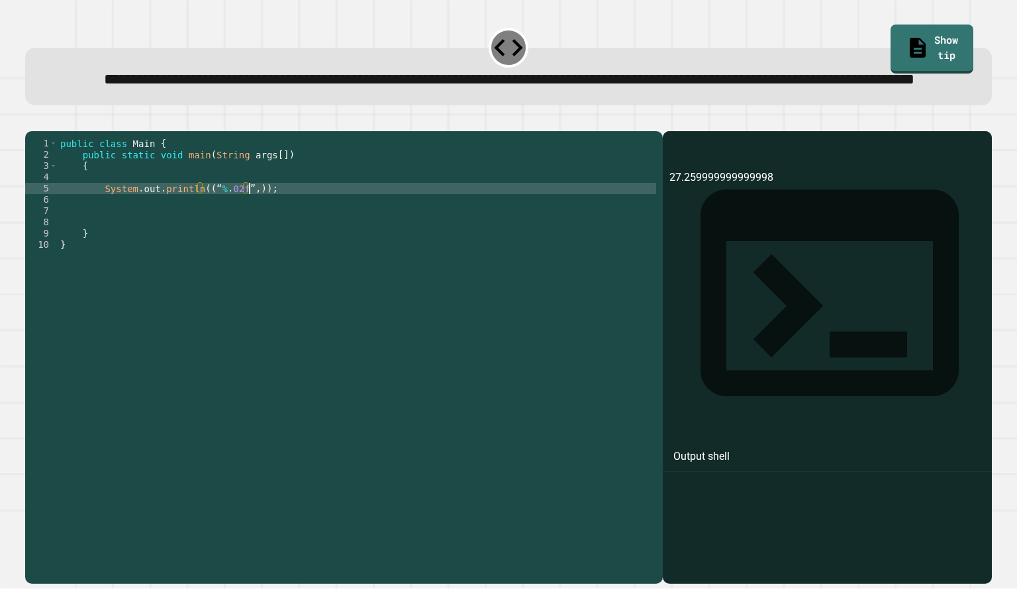
scroll to position [0, 14]
paste textarea "**********"
click at [44, 133] on icon "button" at bounding box center [40, 128] width 7 height 9
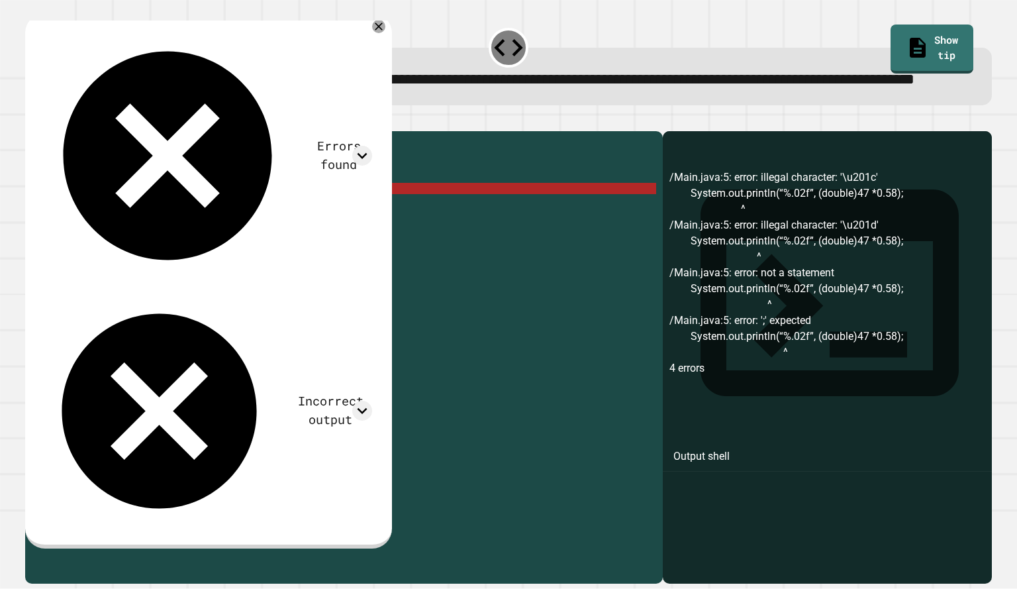
click at [240, 228] on div "public class Main { public static void main ( String args [ ]) { System . out .…" at bounding box center [357, 329] width 599 height 383
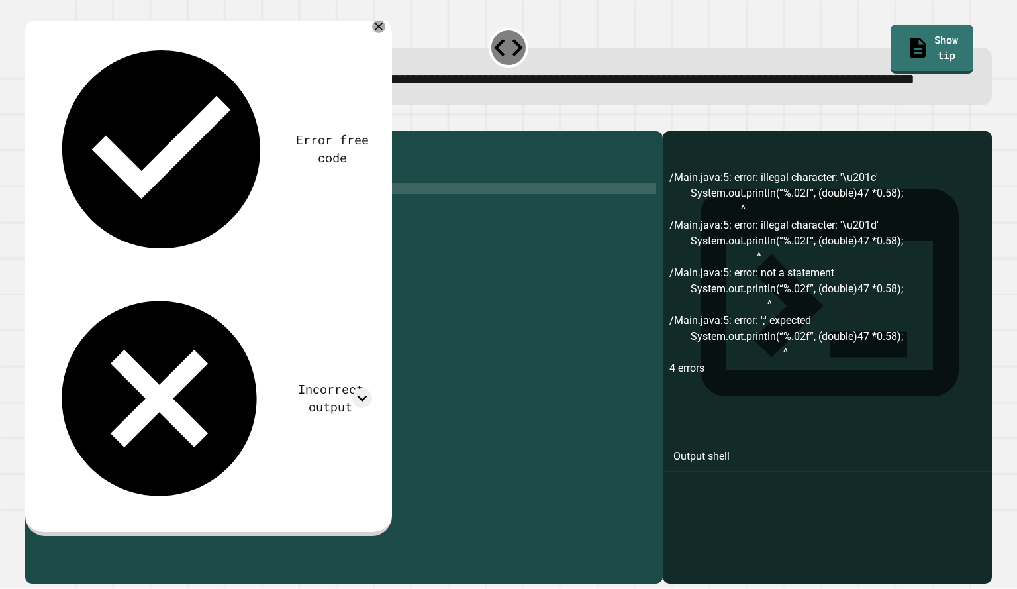
scroll to position [0, 20]
click at [32, 121] on icon "button" at bounding box center [32, 121] width 0 height 0
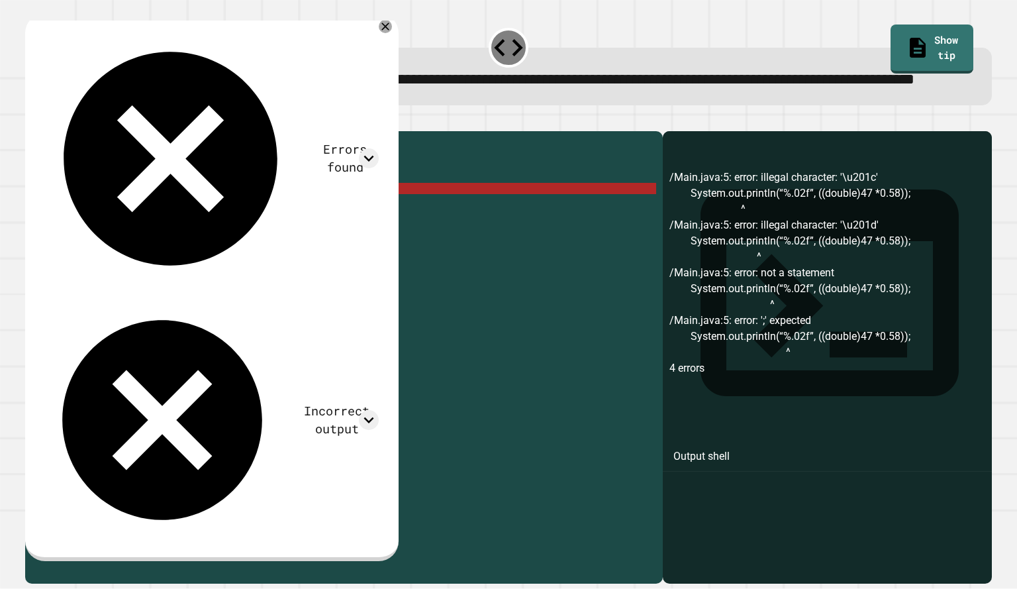
click at [203, 235] on div "public class Main { public static void main ( String args [ ]) { System . out .…" at bounding box center [357, 329] width 599 height 383
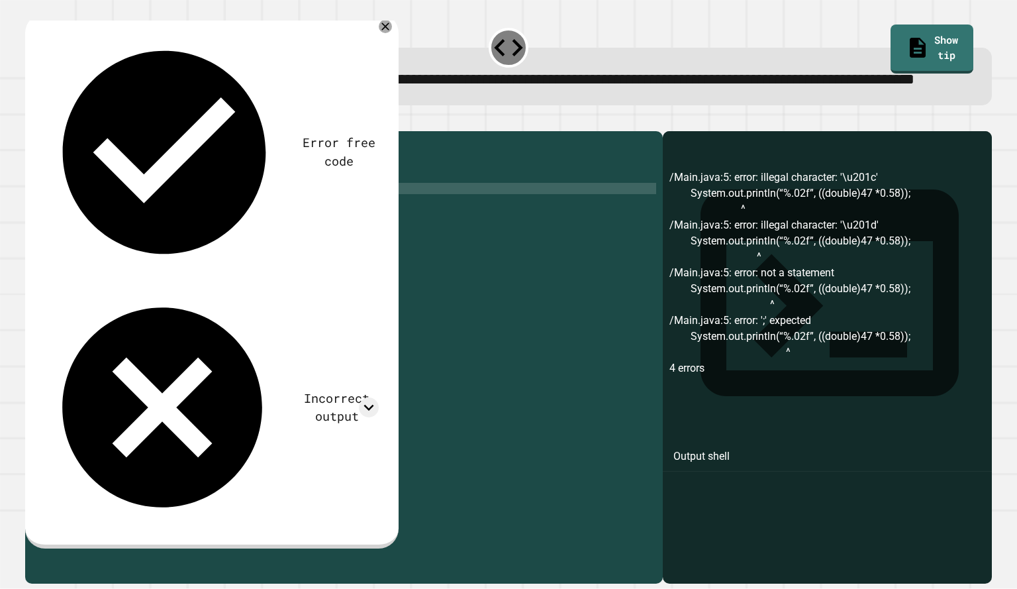
scroll to position [0, 13]
type textarea "**********"
click at [32, 121] on icon "button" at bounding box center [32, 121] width 0 height 0
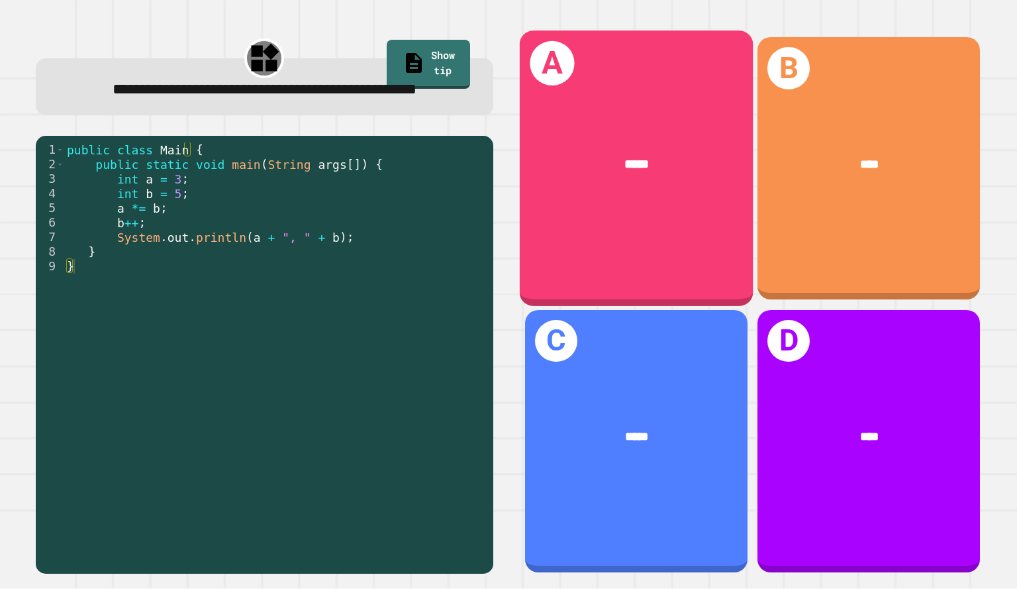
click at [615, 134] on div "*****" at bounding box center [636, 165] width 233 height 70
